Goal: Use online tool/utility: Utilize a website feature to perform a specific function

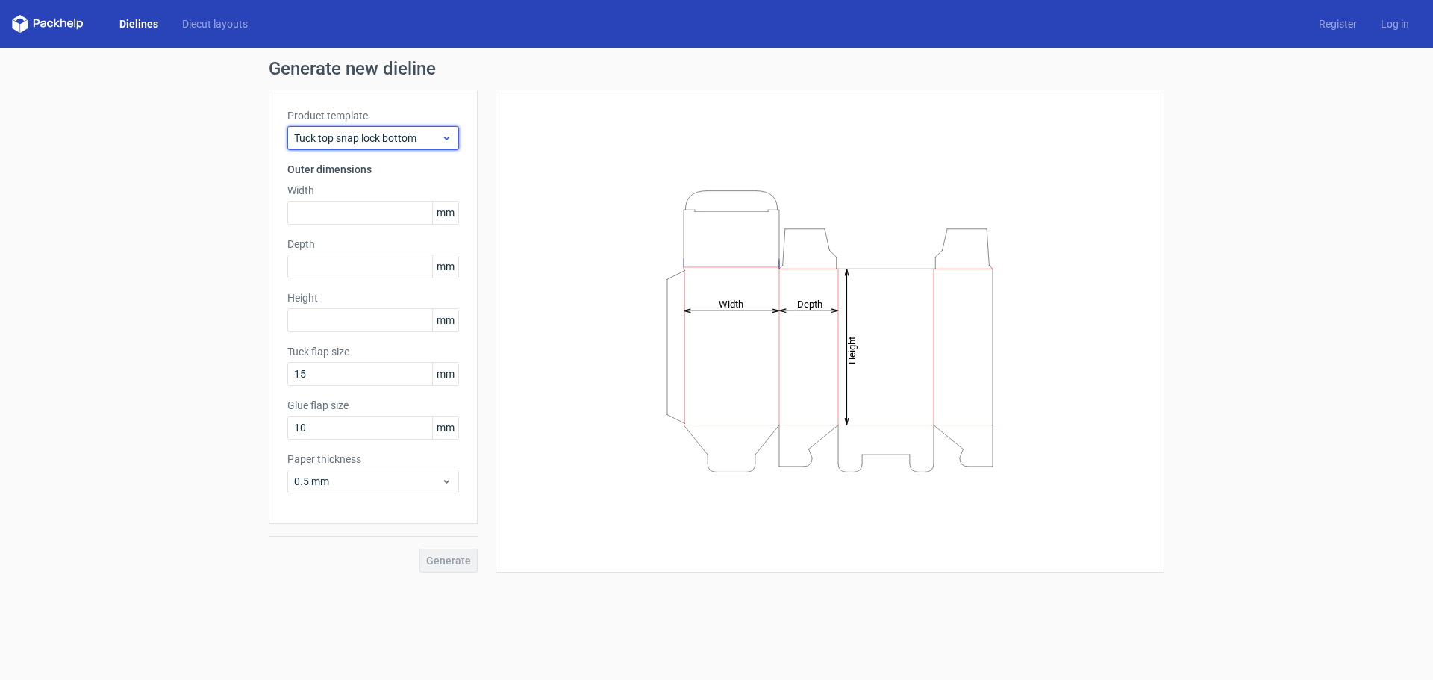
click at [401, 134] on span "Tuck top snap lock bottom" at bounding box center [367, 138] width 147 height 15
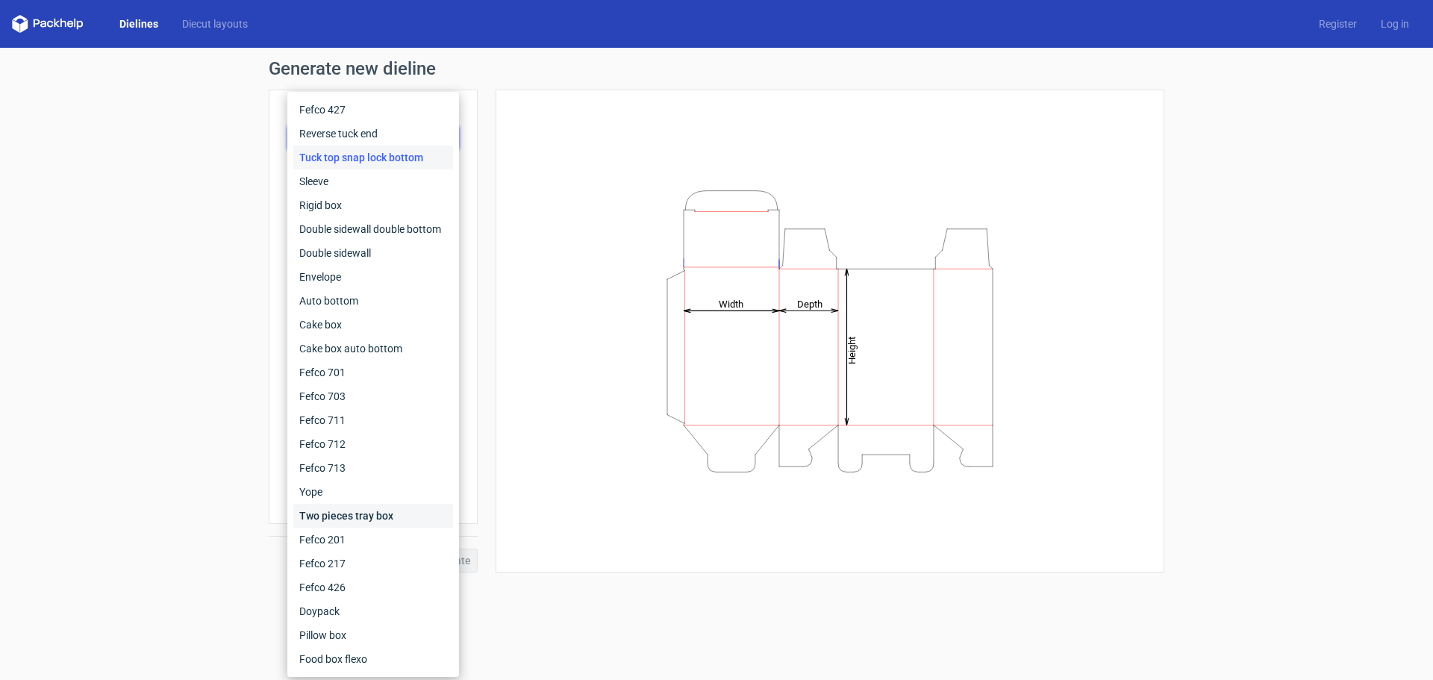
click at [382, 514] on div "Two pieces tray box" at bounding box center [373, 516] width 160 height 24
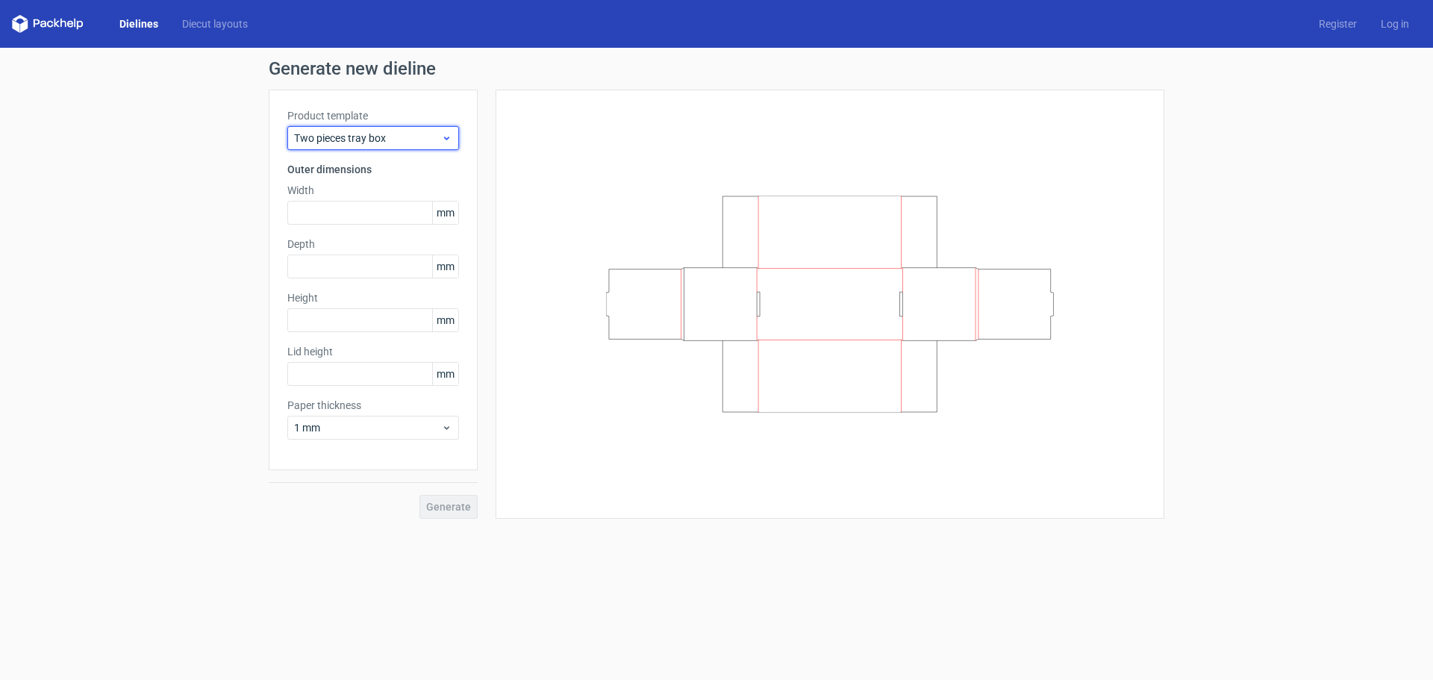
click at [359, 126] on div "Two pieces tray box" at bounding box center [373, 138] width 172 height 24
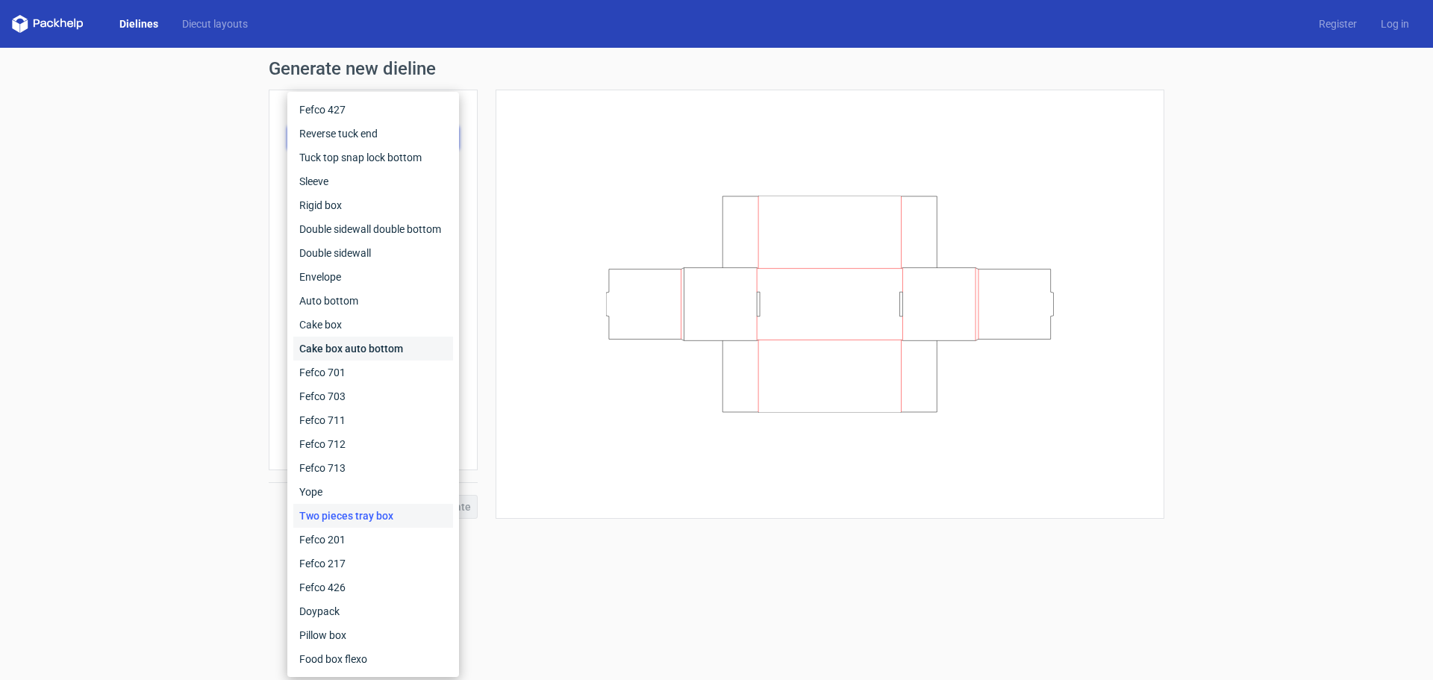
click at [375, 343] on div "Cake box auto bottom" at bounding box center [373, 349] width 160 height 24
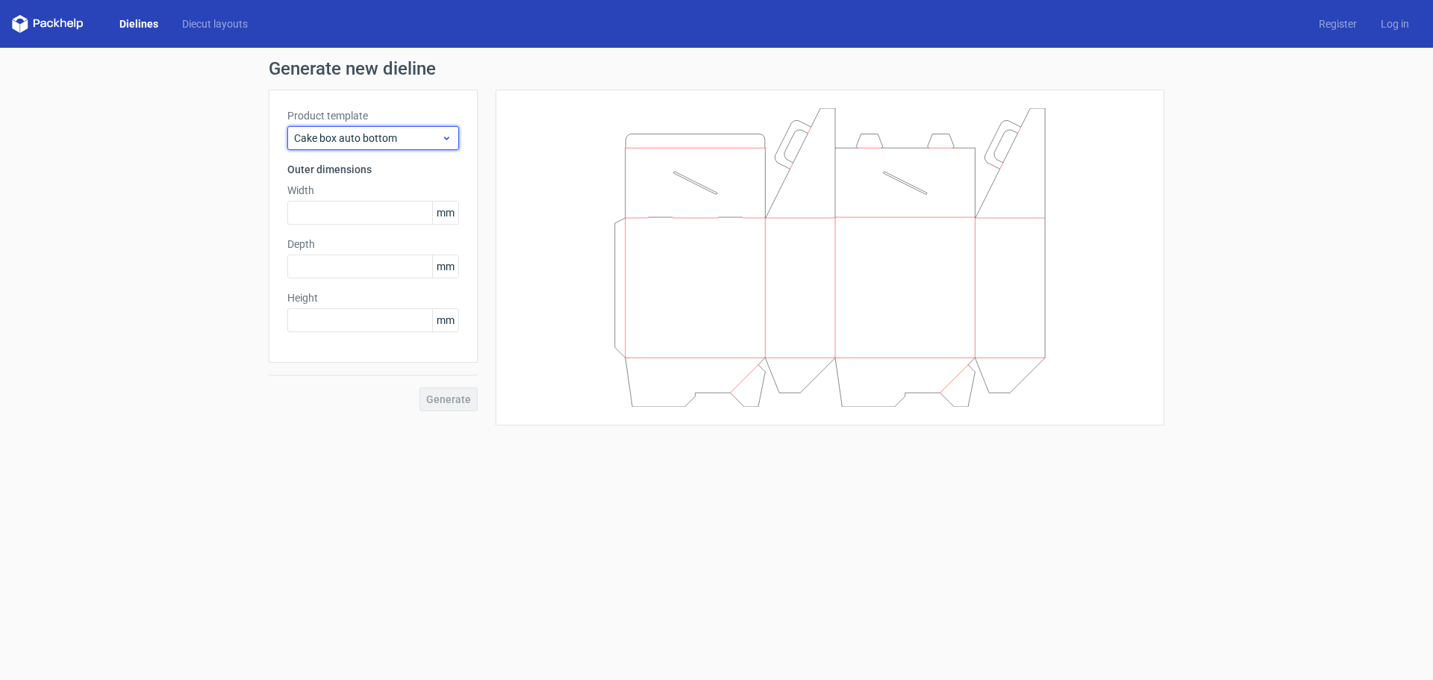
click at [380, 139] on span "Cake box auto bottom" at bounding box center [367, 138] width 147 height 15
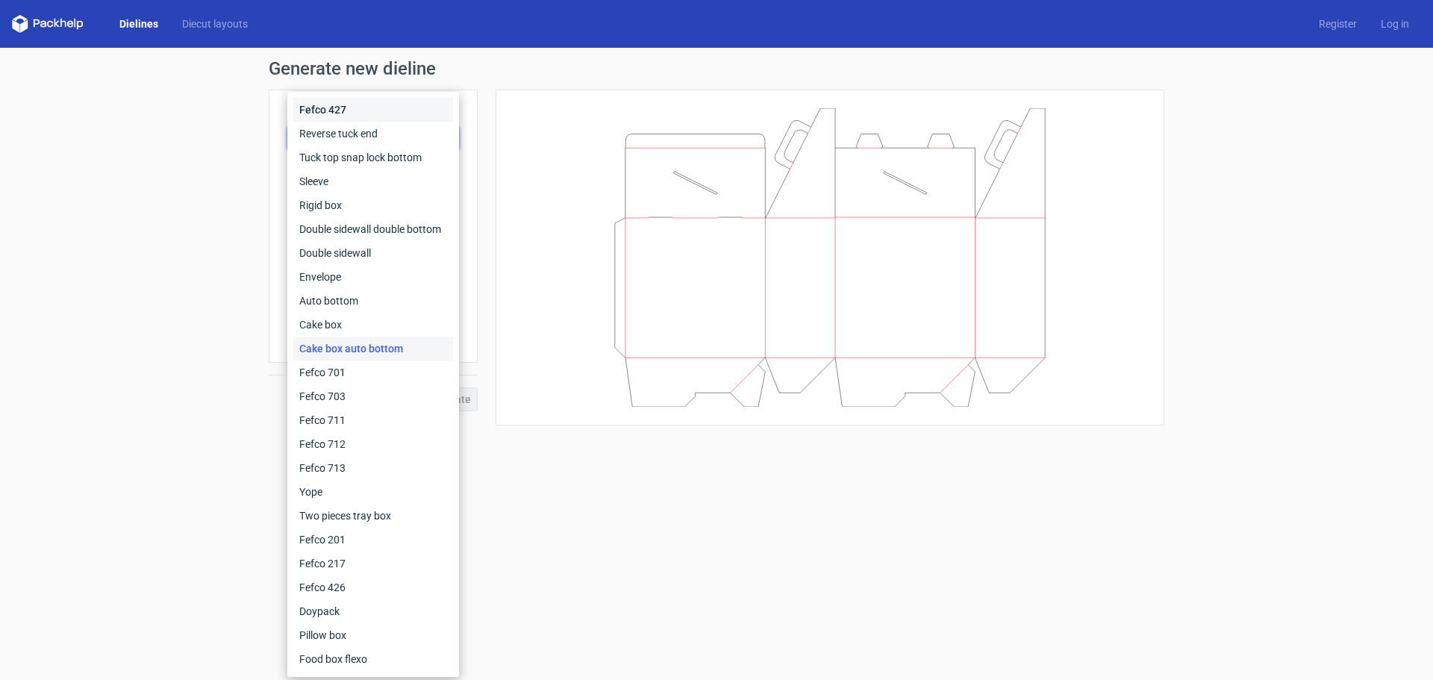
click at [357, 110] on div "Fefco 427" at bounding box center [373, 110] width 160 height 24
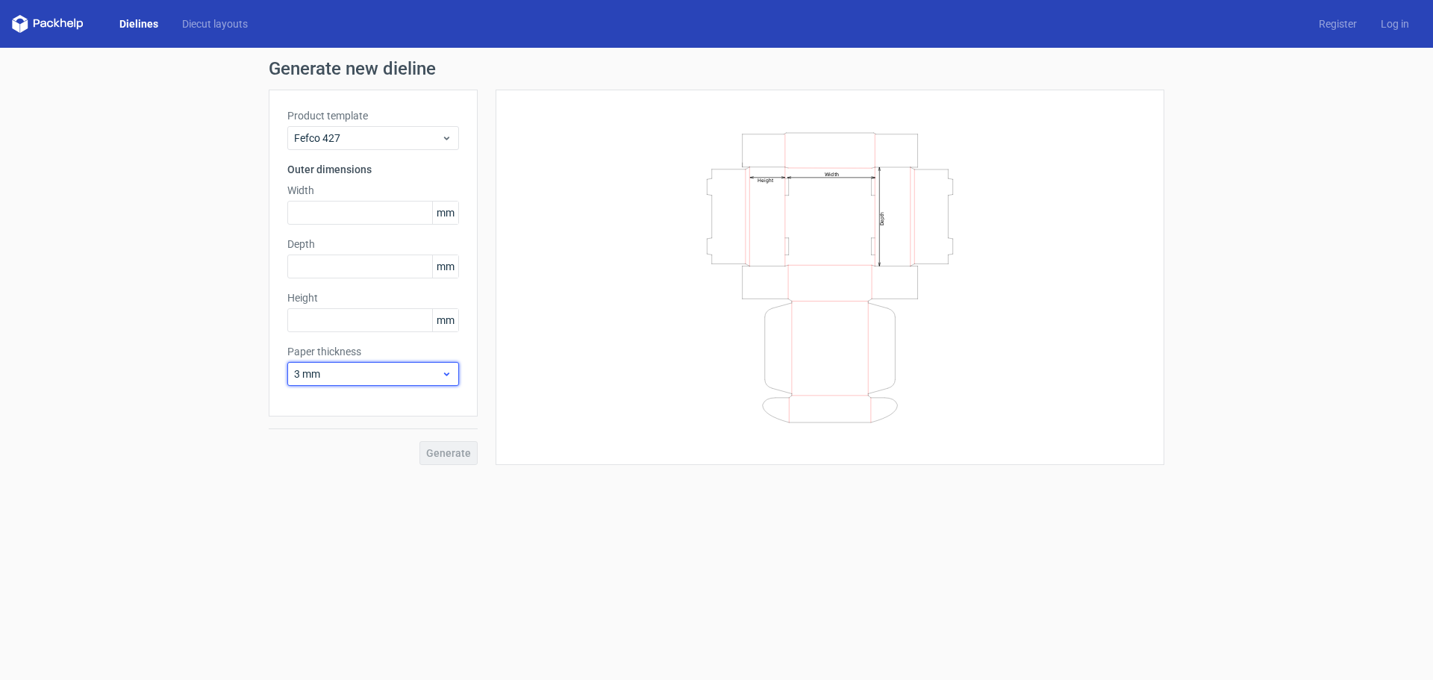
click at [446, 379] on icon at bounding box center [446, 374] width 11 height 12
click at [374, 422] on div "0.5 mm" at bounding box center [373, 431] width 160 height 24
click at [378, 203] on input "text" at bounding box center [373, 213] width 172 height 24
type input "300"
click at [386, 262] on input "text" at bounding box center [373, 266] width 172 height 24
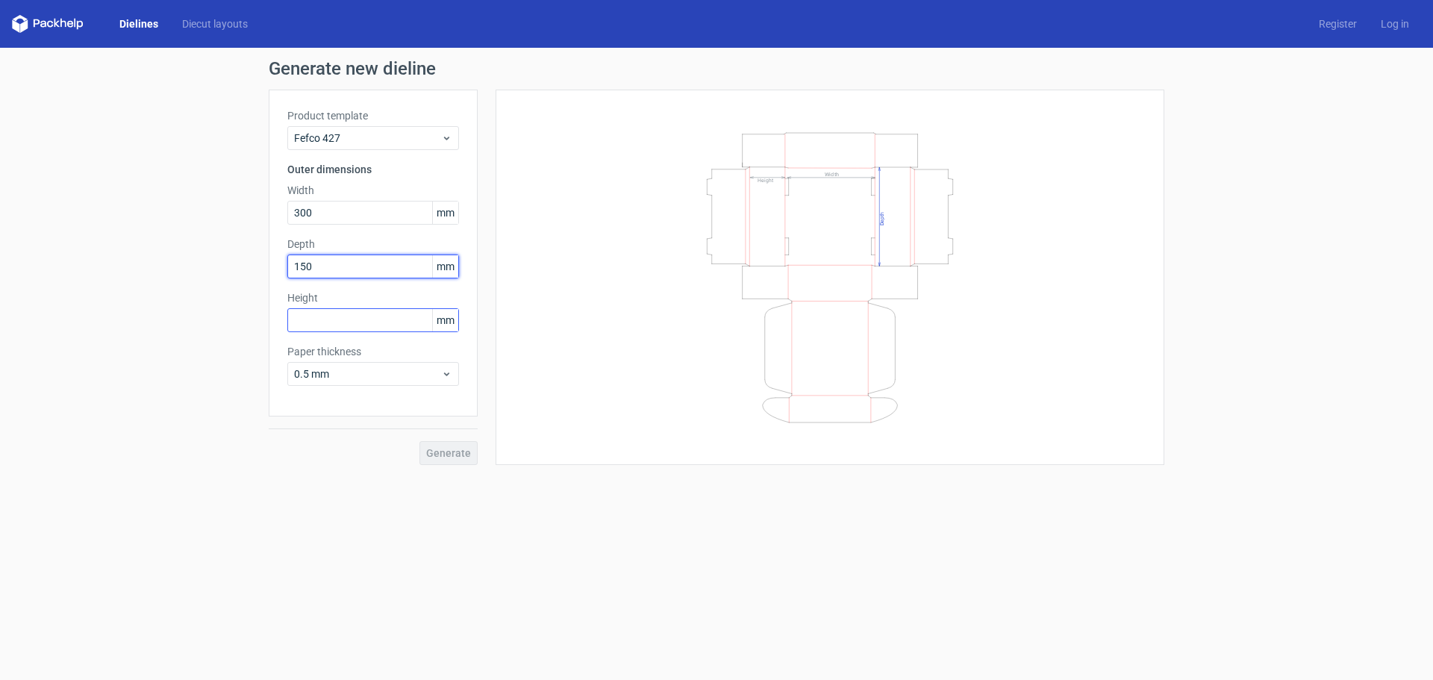
type input "150"
click at [375, 321] on input "text" at bounding box center [373, 320] width 172 height 24
type input "60"
click at [469, 460] on button "Generate" at bounding box center [448, 453] width 58 height 24
